Goal: Task Accomplishment & Management: Manage account settings

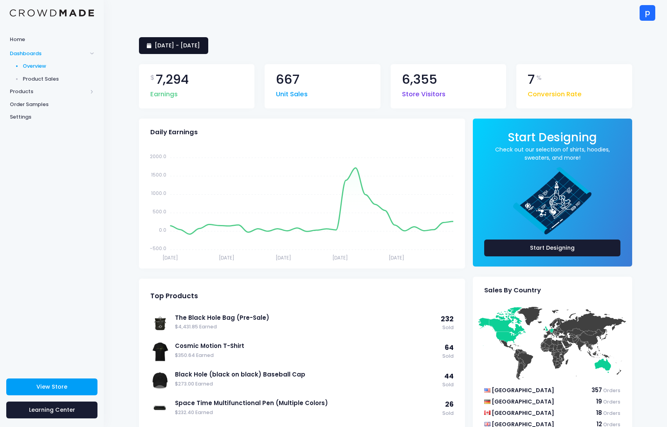
click at [200, 49] on span "14 September 2025 - 13 October 2025" at bounding box center [177, 46] width 45 height 8
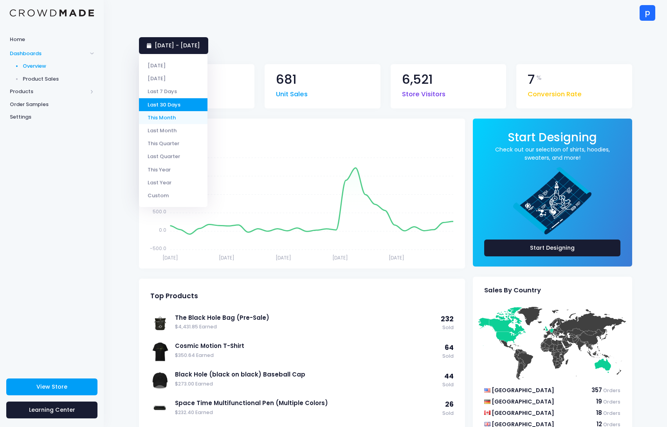
click at [174, 118] on li "This Month" at bounding box center [173, 117] width 69 height 13
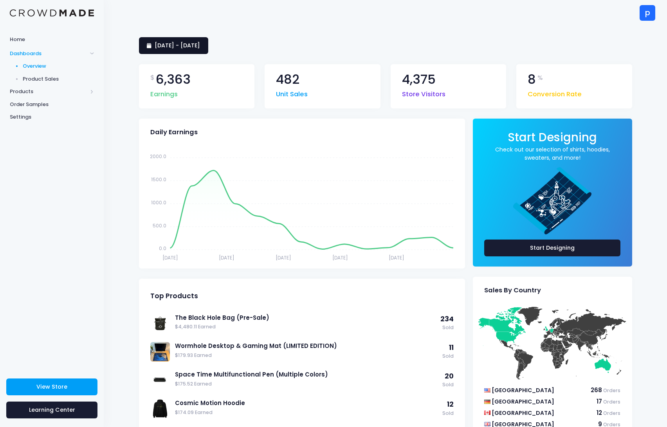
click at [208, 39] on link "1 October 2025 - 14 October 2025" at bounding box center [173, 45] width 69 height 17
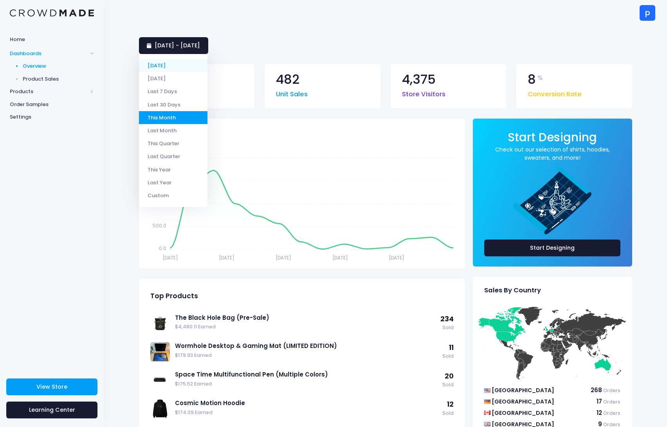
click at [179, 63] on li "[DATE]" at bounding box center [173, 65] width 69 height 13
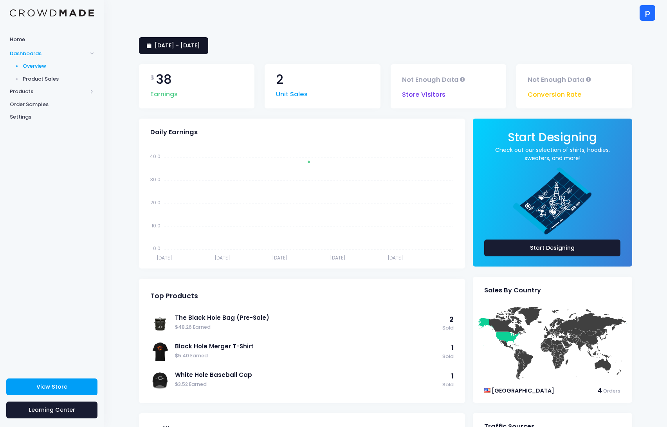
click at [200, 44] on span "14 October 2025 - 14 October 2025" at bounding box center [177, 46] width 45 height 8
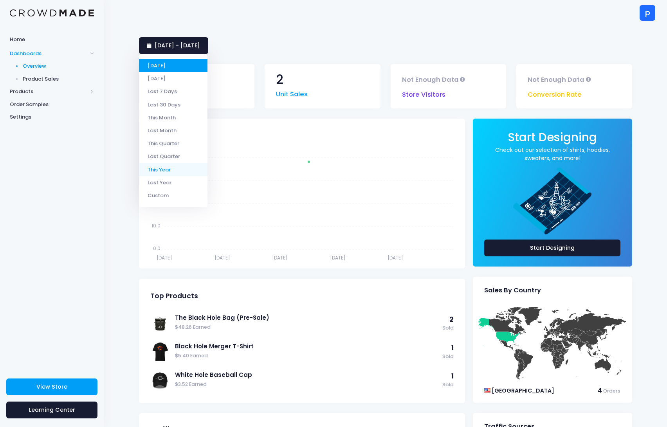
click at [179, 166] on li "This Year" at bounding box center [173, 169] width 69 height 13
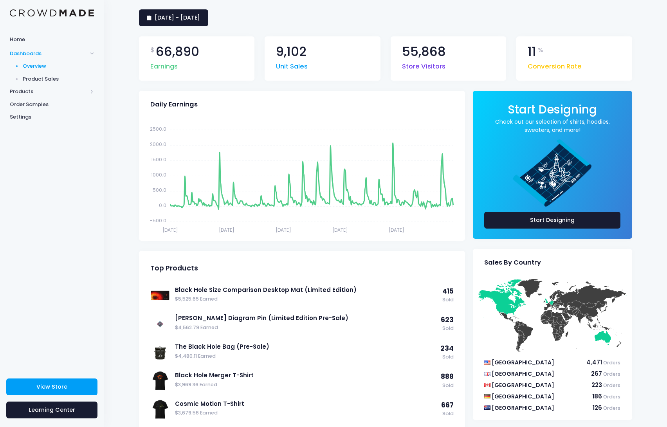
scroll to position [38, 0]
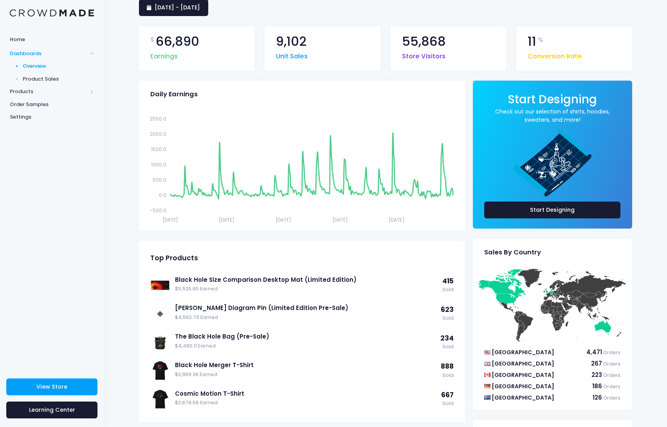
click at [61, 79] on span "Product Sales" at bounding box center [59, 79] width 72 height 8
click at [50, 78] on span "Product Sales" at bounding box center [59, 79] width 72 height 8
click at [43, 77] on span "Product Sales" at bounding box center [59, 79] width 72 height 8
click at [28, 90] on span "Products" at bounding box center [49, 92] width 78 height 8
click at [34, 88] on span "Product Editor" at bounding box center [59, 92] width 72 height 8
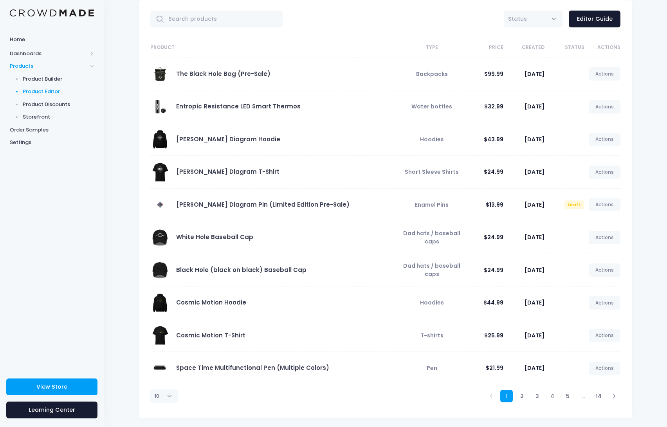
scroll to position [38, 0]
click at [526, 394] on link "2" at bounding box center [522, 395] width 13 height 13
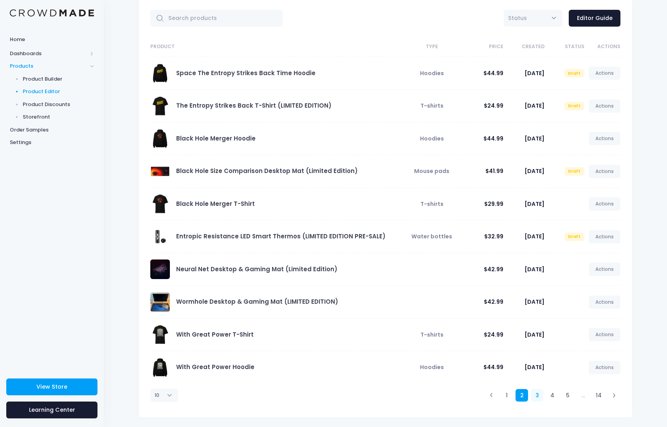
click at [539, 392] on link "3" at bounding box center [537, 395] width 13 height 13
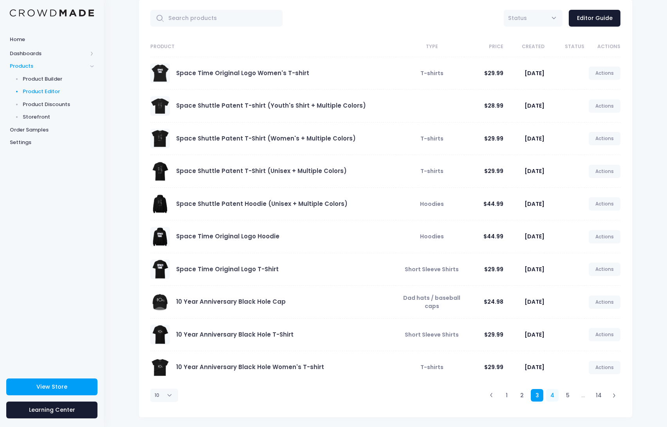
click at [554, 393] on link "4" at bounding box center [552, 395] width 13 height 13
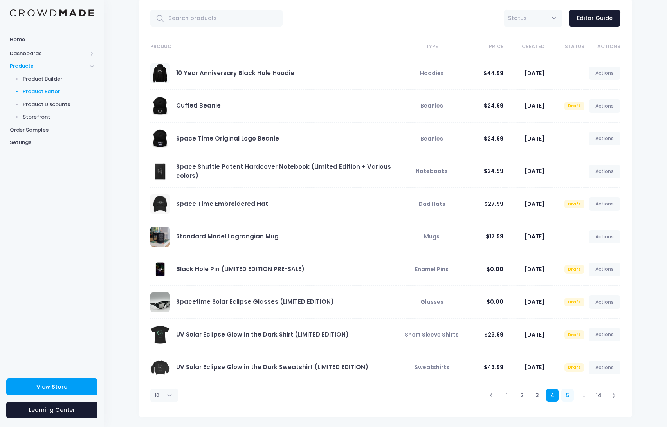
click at [566, 394] on link "5" at bounding box center [568, 395] width 13 height 13
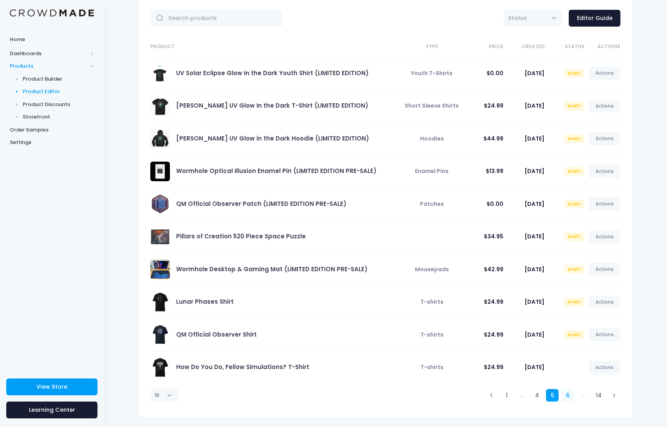
click at [571, 394] on link "6" at bounding box center [568, 395] width 13 height 13
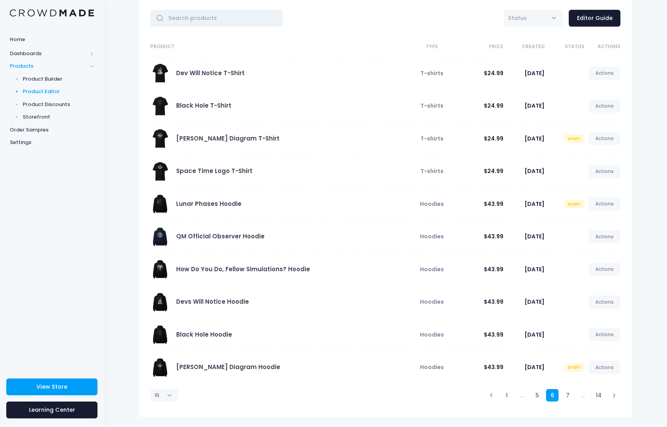
click at [191, 16] on input "text" at bounding box center [216, 18] width 133 height 17
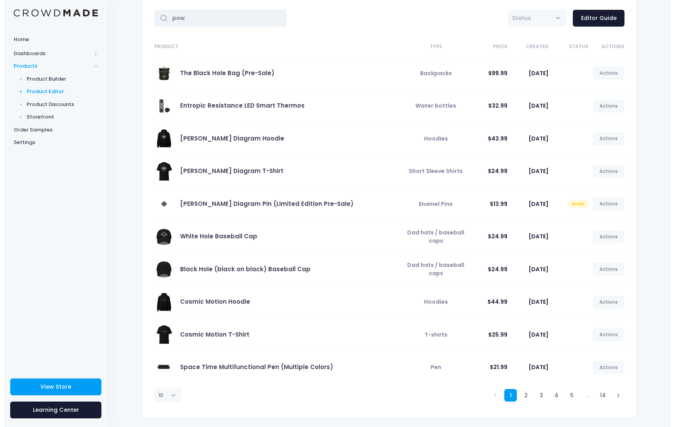
scroll to position [0, 0]
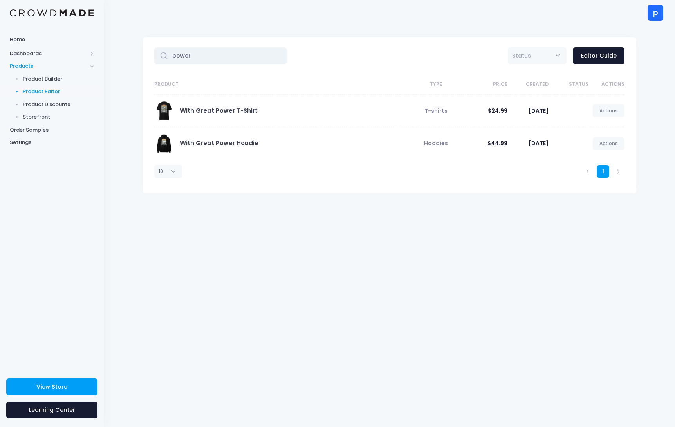
type input "power"
click at [163, 110] on span at bounding box center [164, 111] width 20 height 20
click at [192, 110] on link "With Great Power T-Shirt" at bounding box center [219, 111] width 78 height 8
click at [161, 107] on span at bounding box center [164, 111] width 20 height 20
click at [611, 113] on link "Actions" at bounding box center [609, 110] width 32 height 13
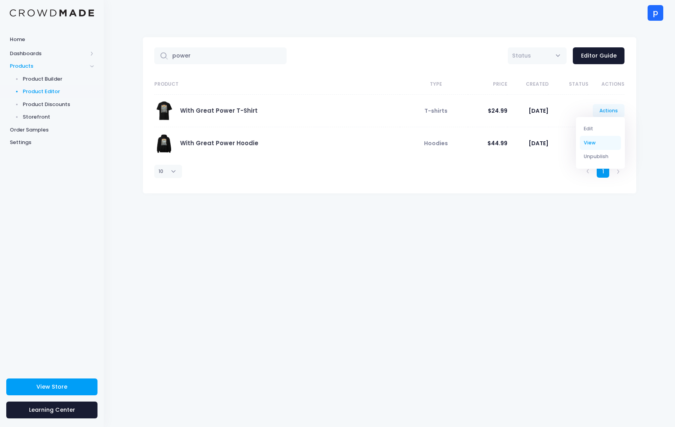
click at [595, 143] on link "View" at bounding box center [601, 143] width 42 height 14
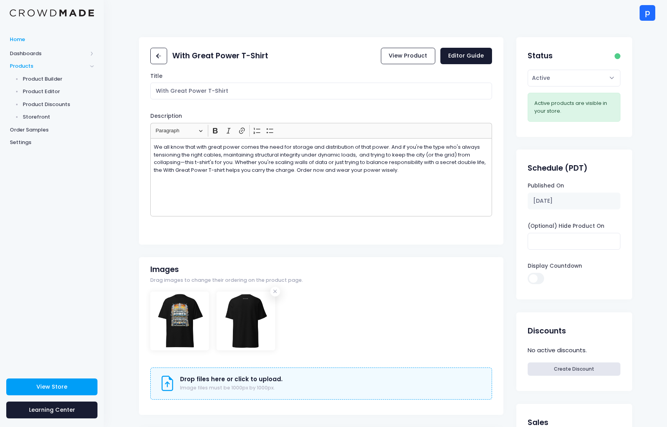
click at [25, 36] on span "Home" at bounding box center [52, 40] width 84 height 8
click at [76, 14] on img at bounding box center [52, 12] width 84 height 7
